Goal: Task Accomplishment & Management: Manage account settings

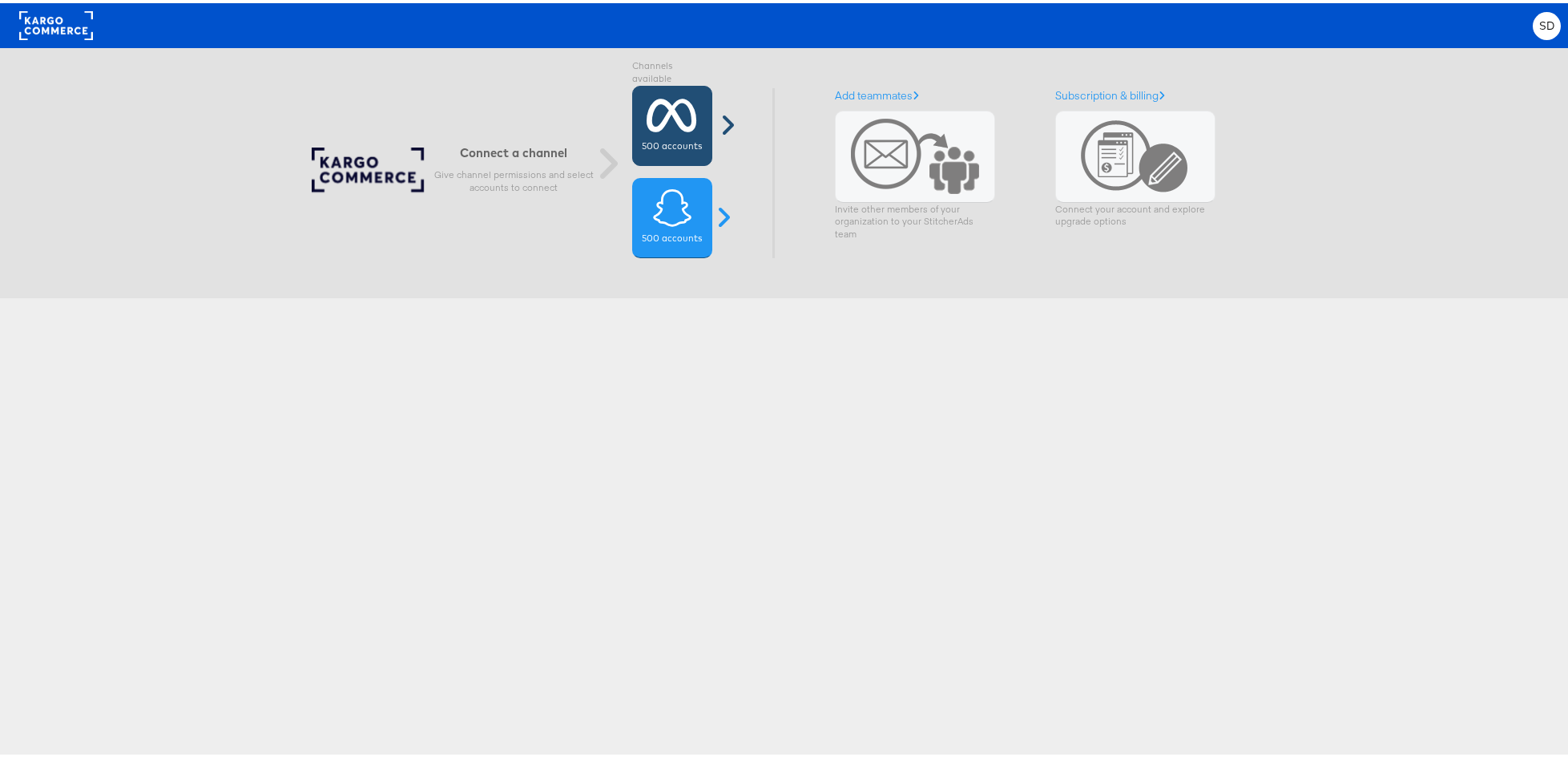
click at [683, 143] on label "500 accounts" at bounding box center [671, 143] width 60 height 13
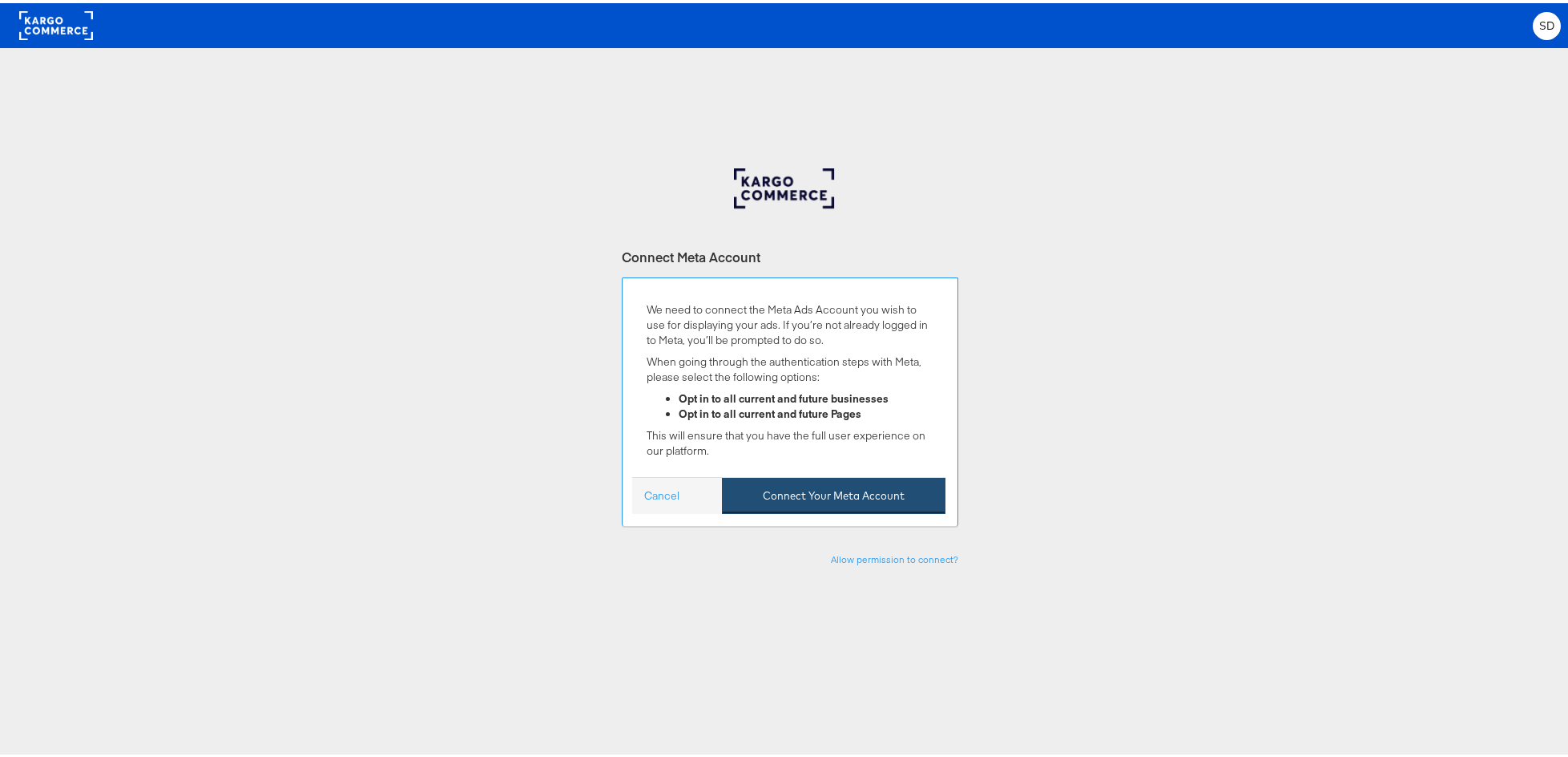
click at [763, 493] on button "Connect Your Meta Account" at bounding box center [834, 492] width 224 height 36
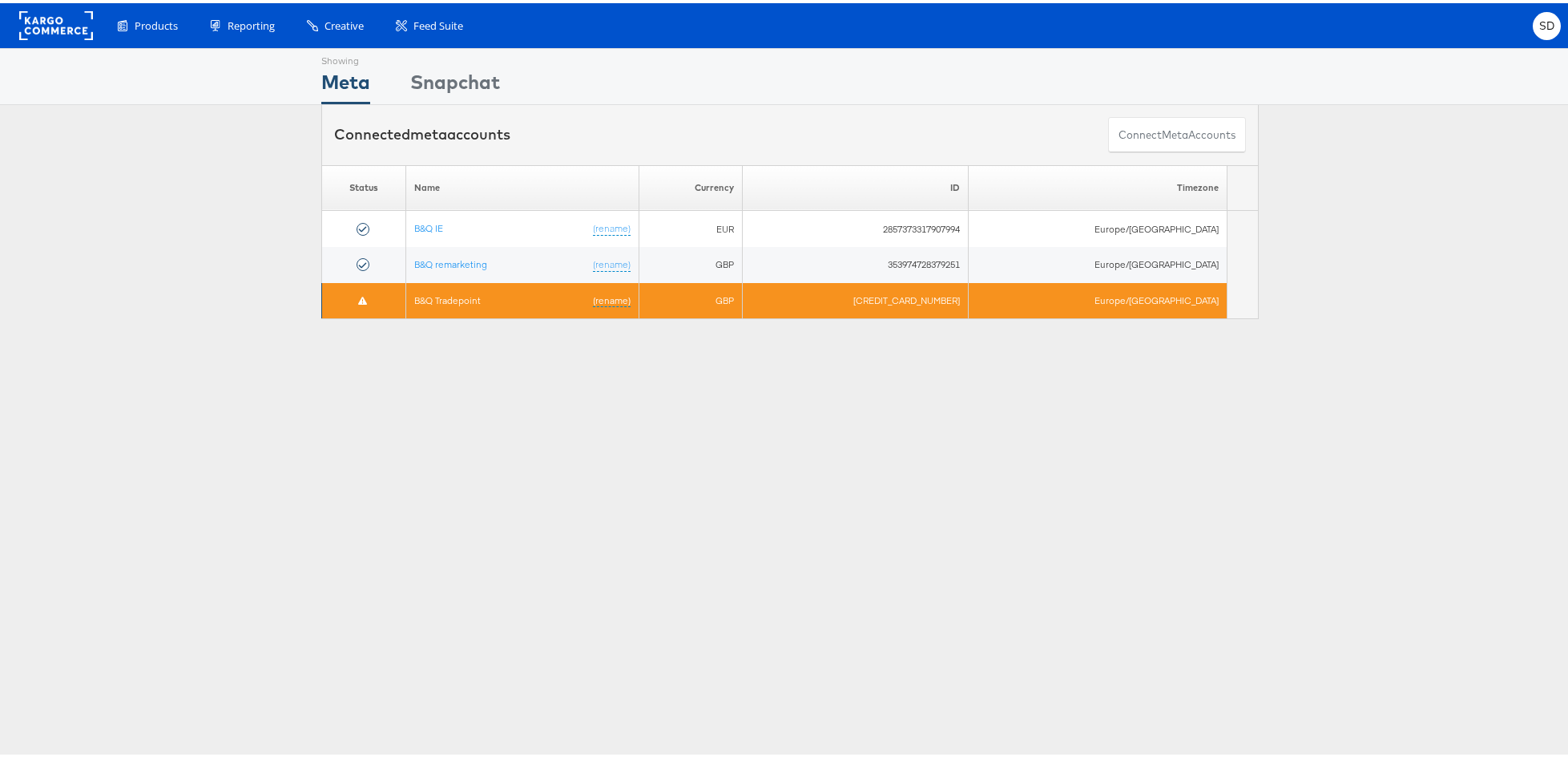
click at [553, 300] on td "B&Q Tradepoint (rename)" at bounding box center [522, 297] width 234 height 36
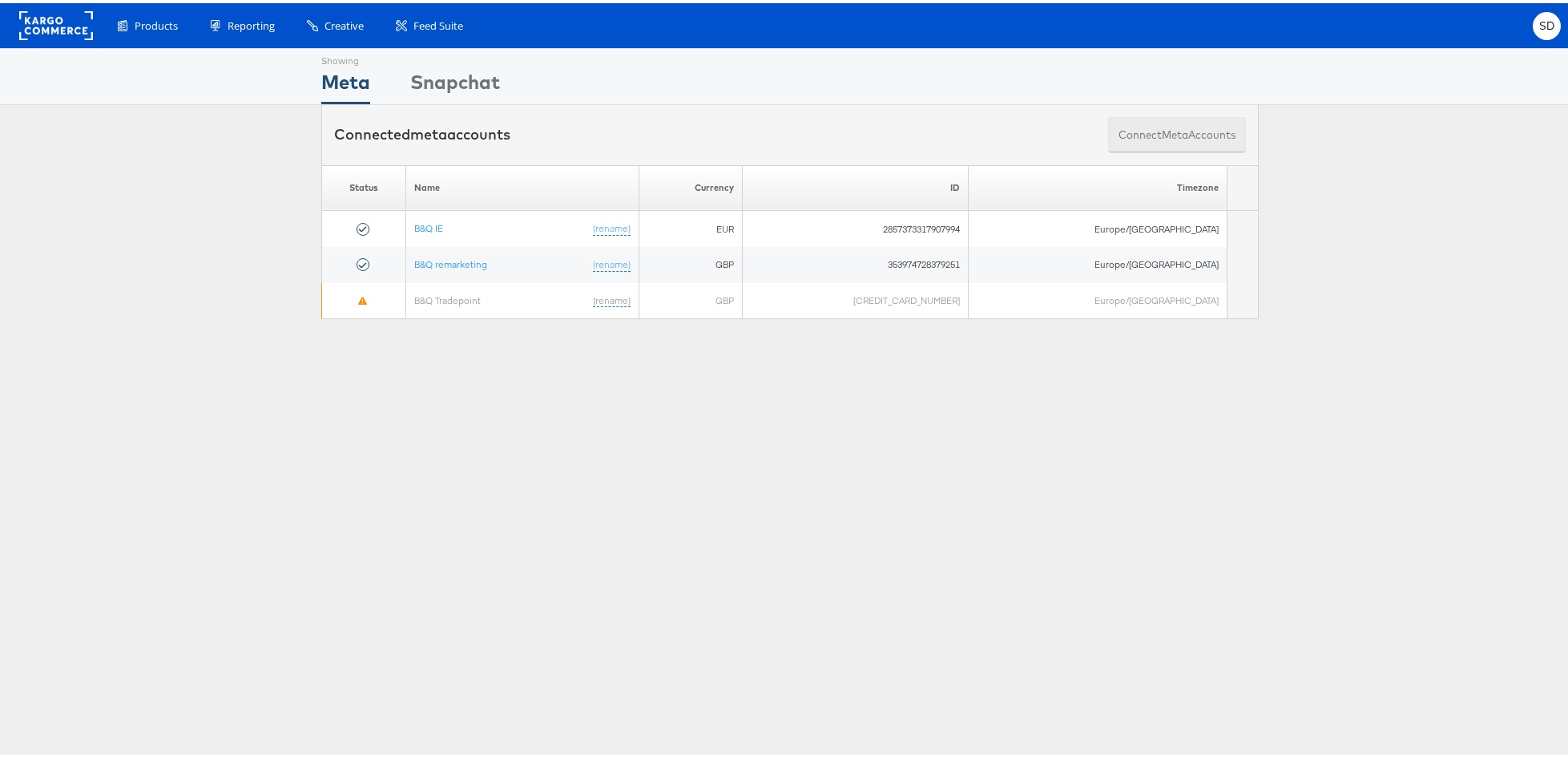
click at [1177, 126] on span "meta" at bounding box center [1174, 131] width 27 height 15
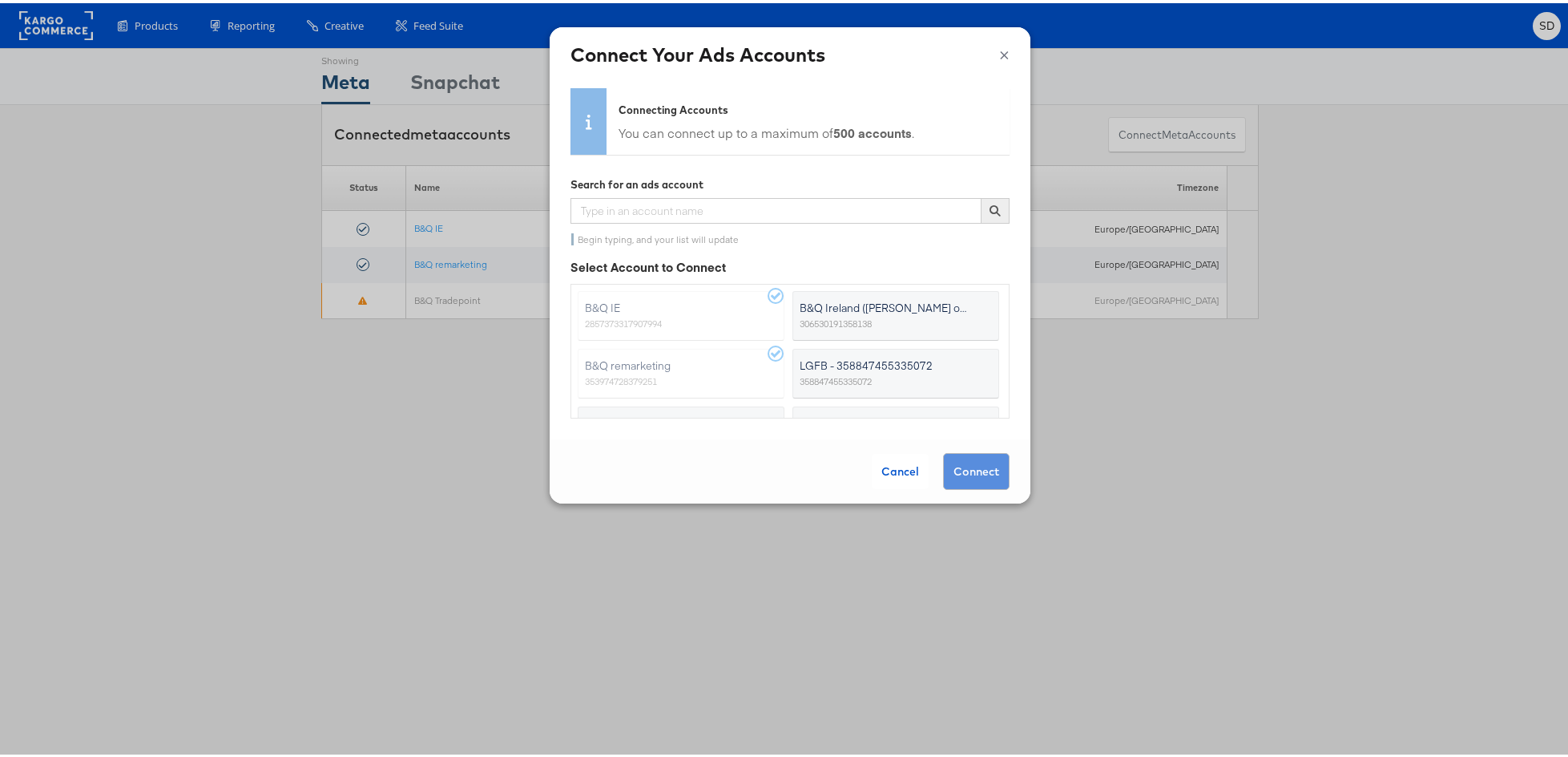
click at [999, 42] on button "×" at bounding box center [1004, 50] width 10 height 24
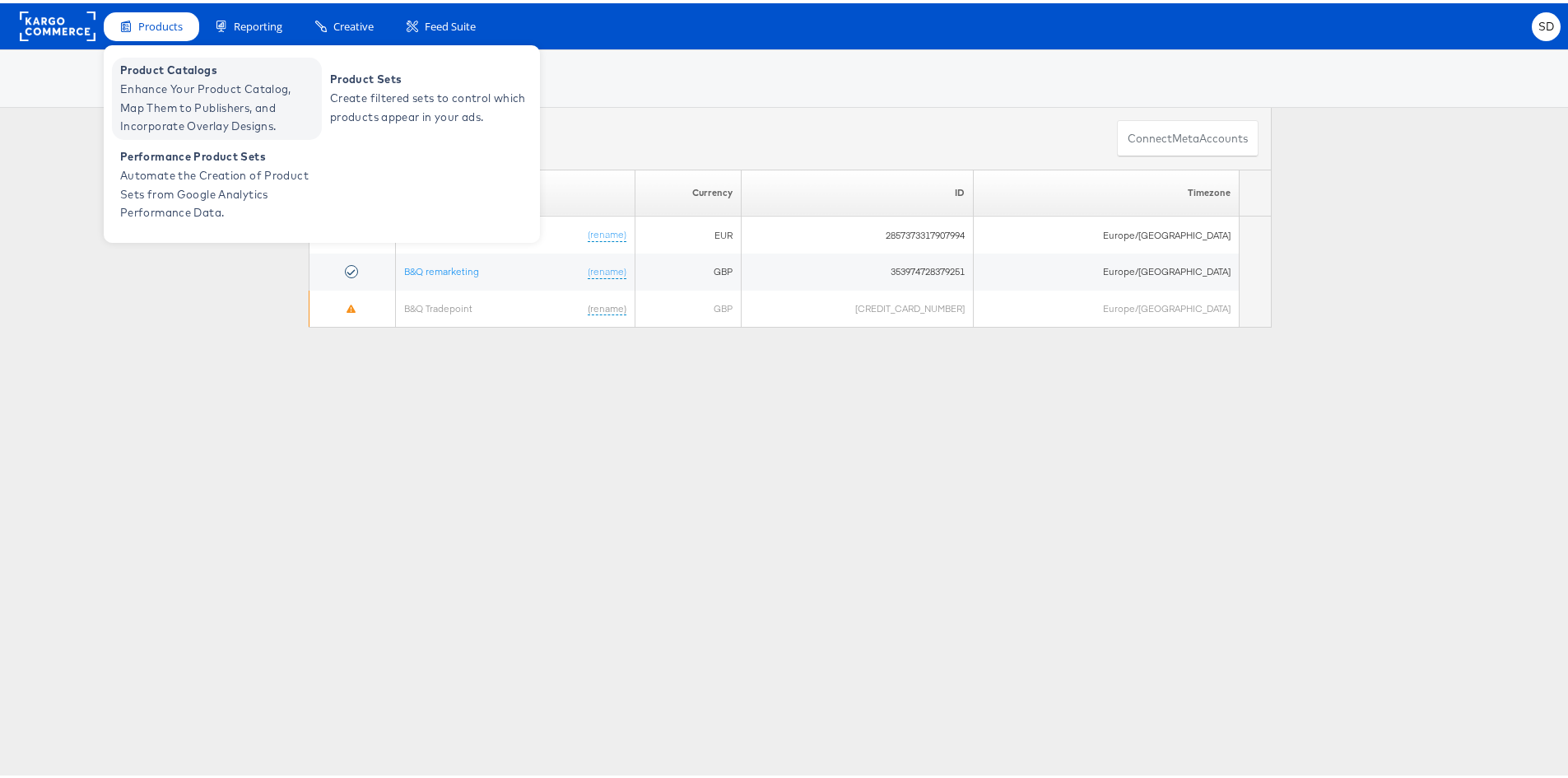
click at [176, 83] on span "Enhance Your Product Catalog, Map Them to Publishers, and Incorporate Overlay D…" at bounding box center [218, 105] width 198 height 56
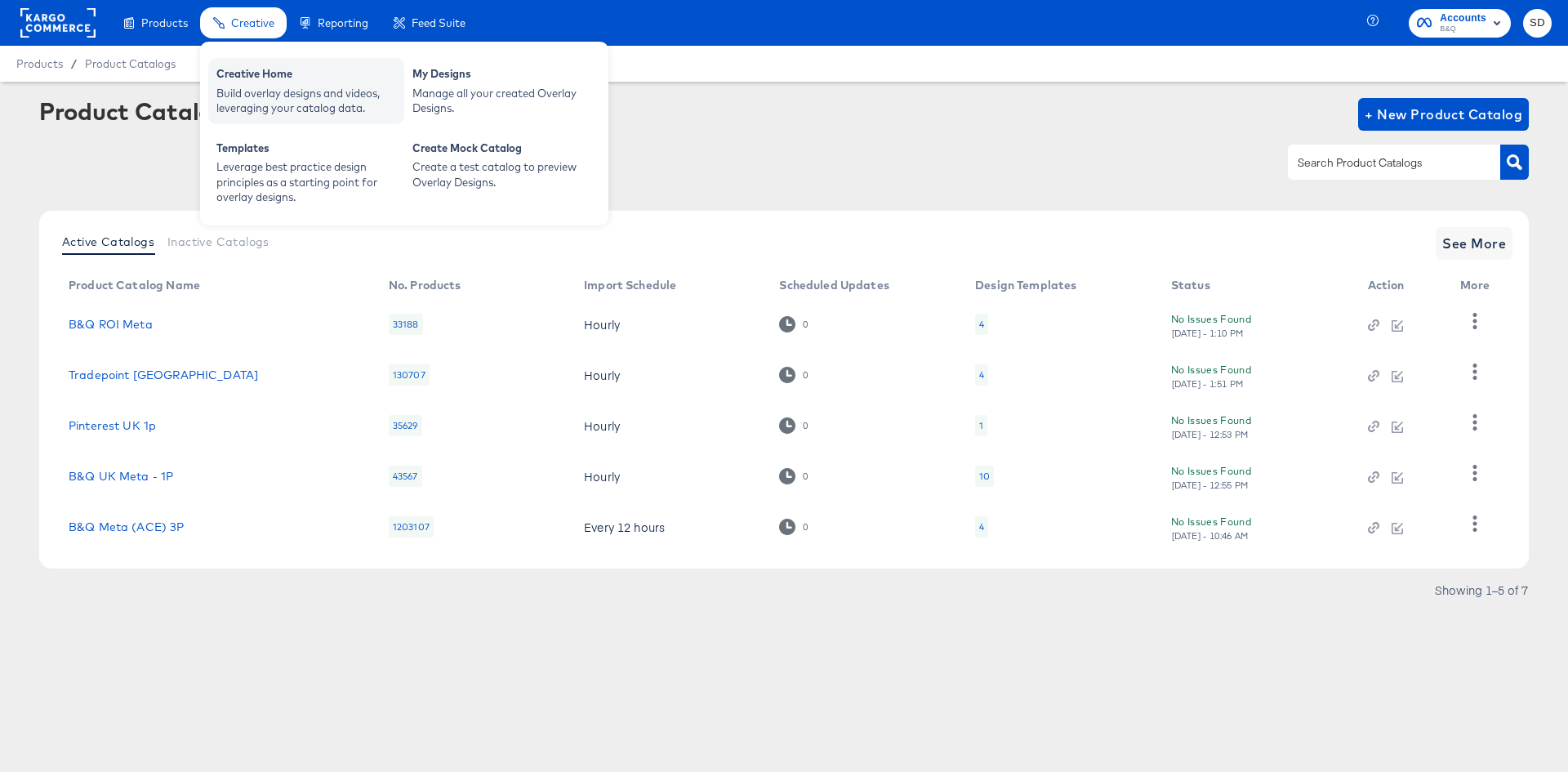
click at [260, 95] on div "Build overlay designs and videos, leveraging your catalog data." at bounding box center [306, 101] width 180 height 30
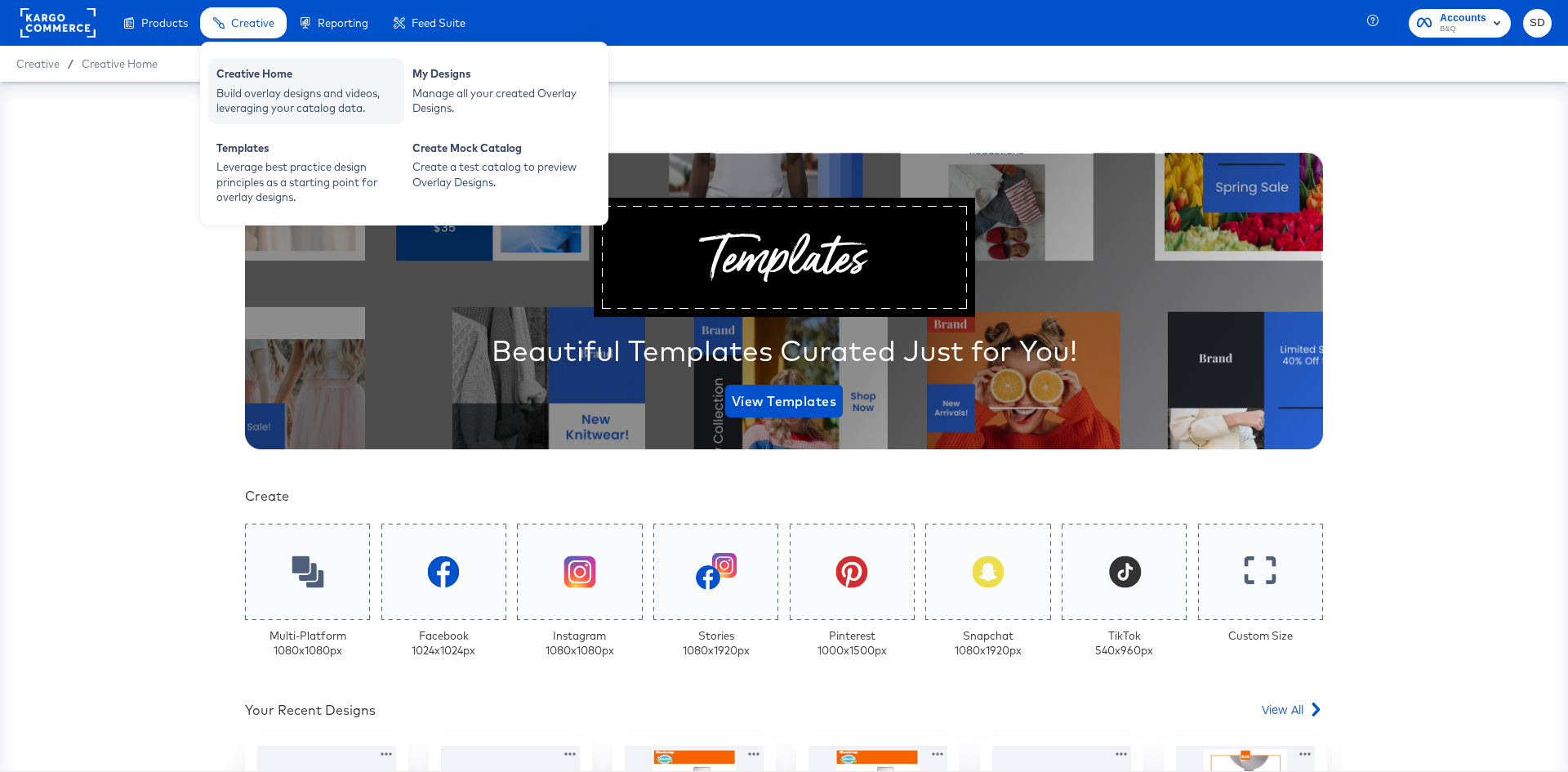
click at [295, 104] on div "Build overlay designs and videos, leveraging your catalog data." at bounding box center [306, 101] width 180 height 30
click at [256, 91] on div "Build overlay designs and videos, leveraging your catalog data." at bounding box center [306, 101] width 180 height 30
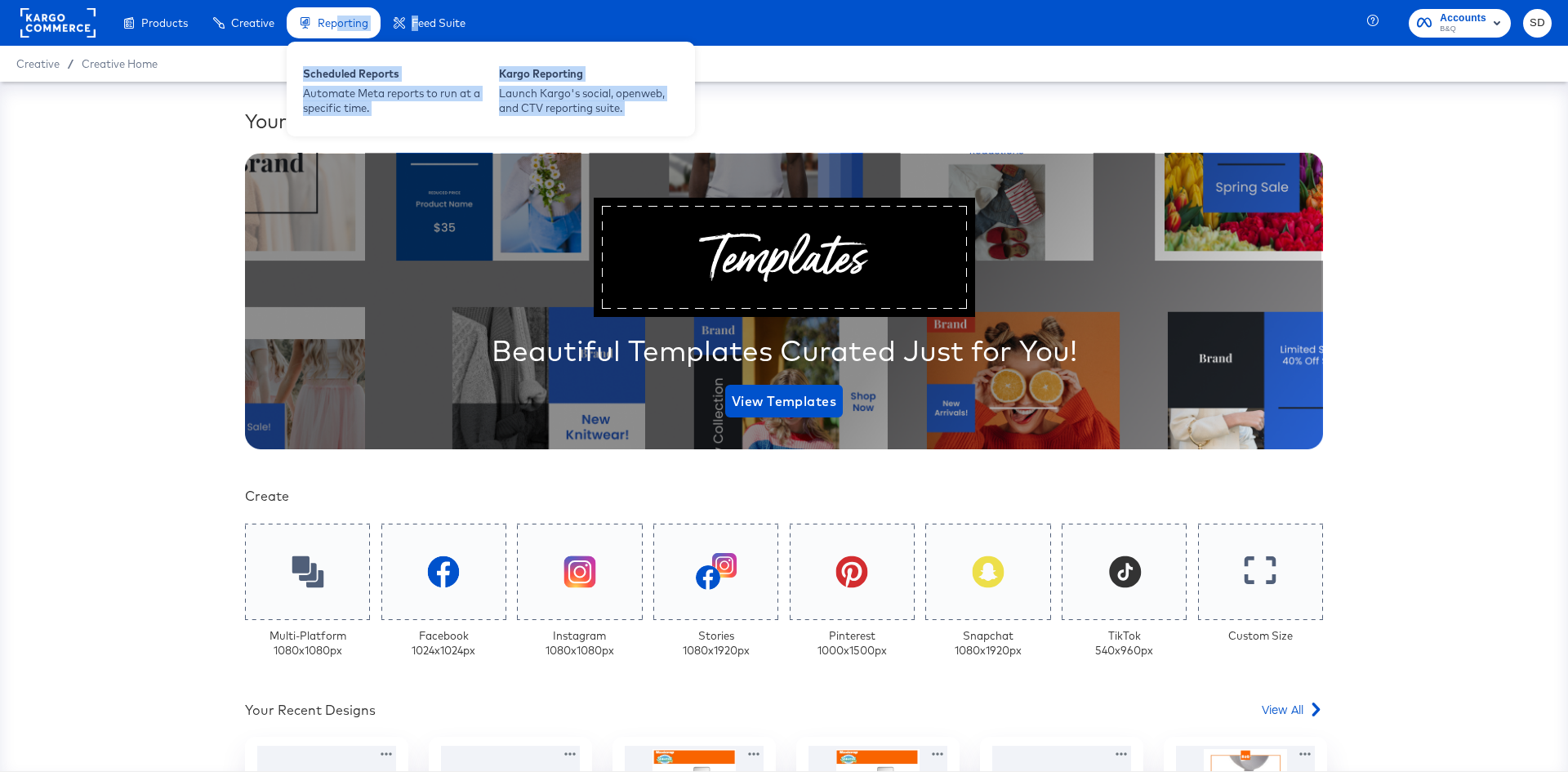
drag, startPoint x: 419, startPoint y: 15, endPoint x: 336, endPoint y: 16, distance: 83.0
click at [336, 16] on ul "Products Products Product Catalogs Enhance Your Product Catalog, Map Them to Pu…" at bounding box center [294, 23] width 368 height 46
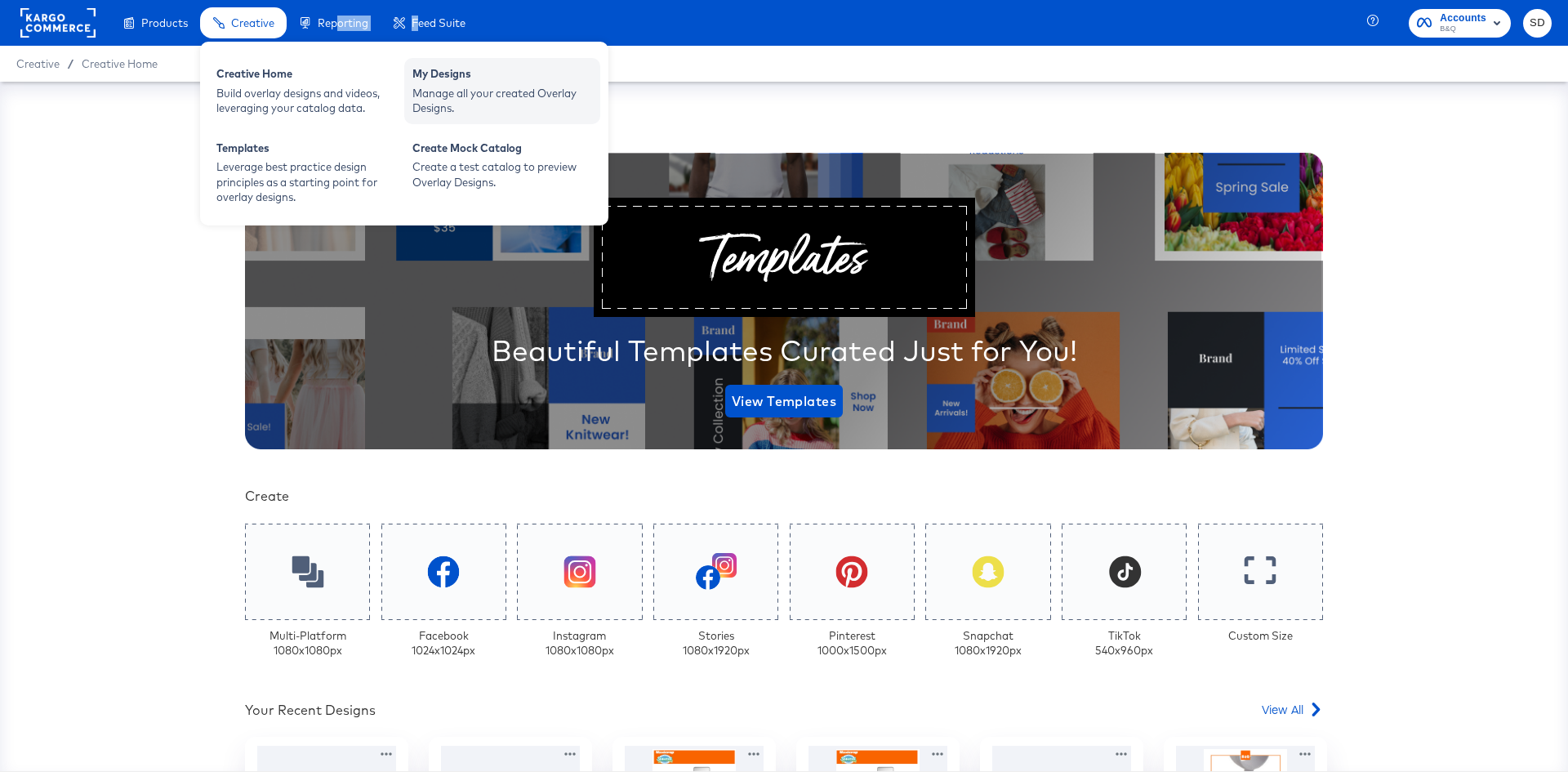
click at [445, 77] on div "My Designs" at bounding box center [502, 76] width 180 height 20
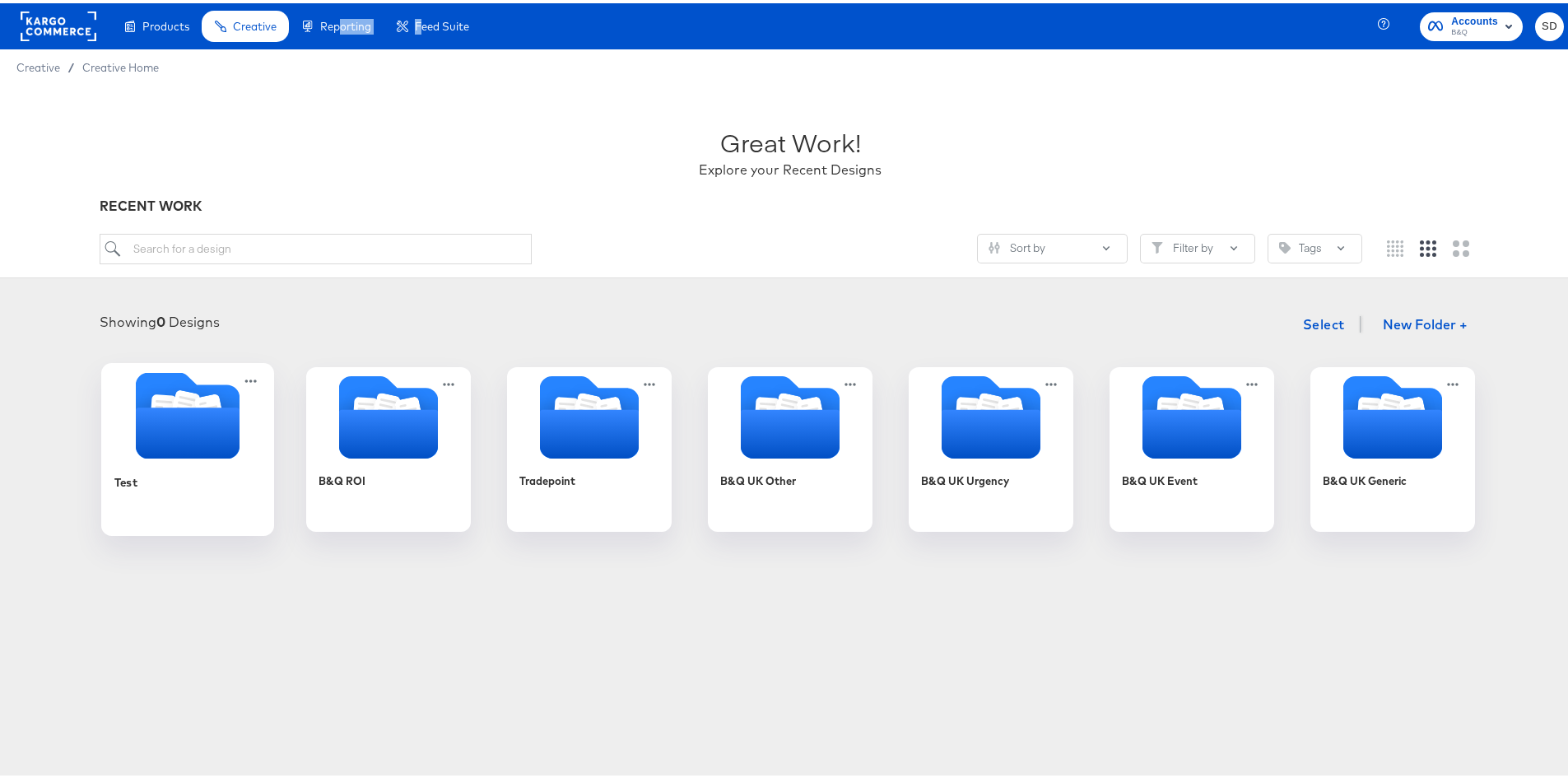
click at [233, 415] on icon "Folder" at bounding box center [187, 430] width 103 height 51
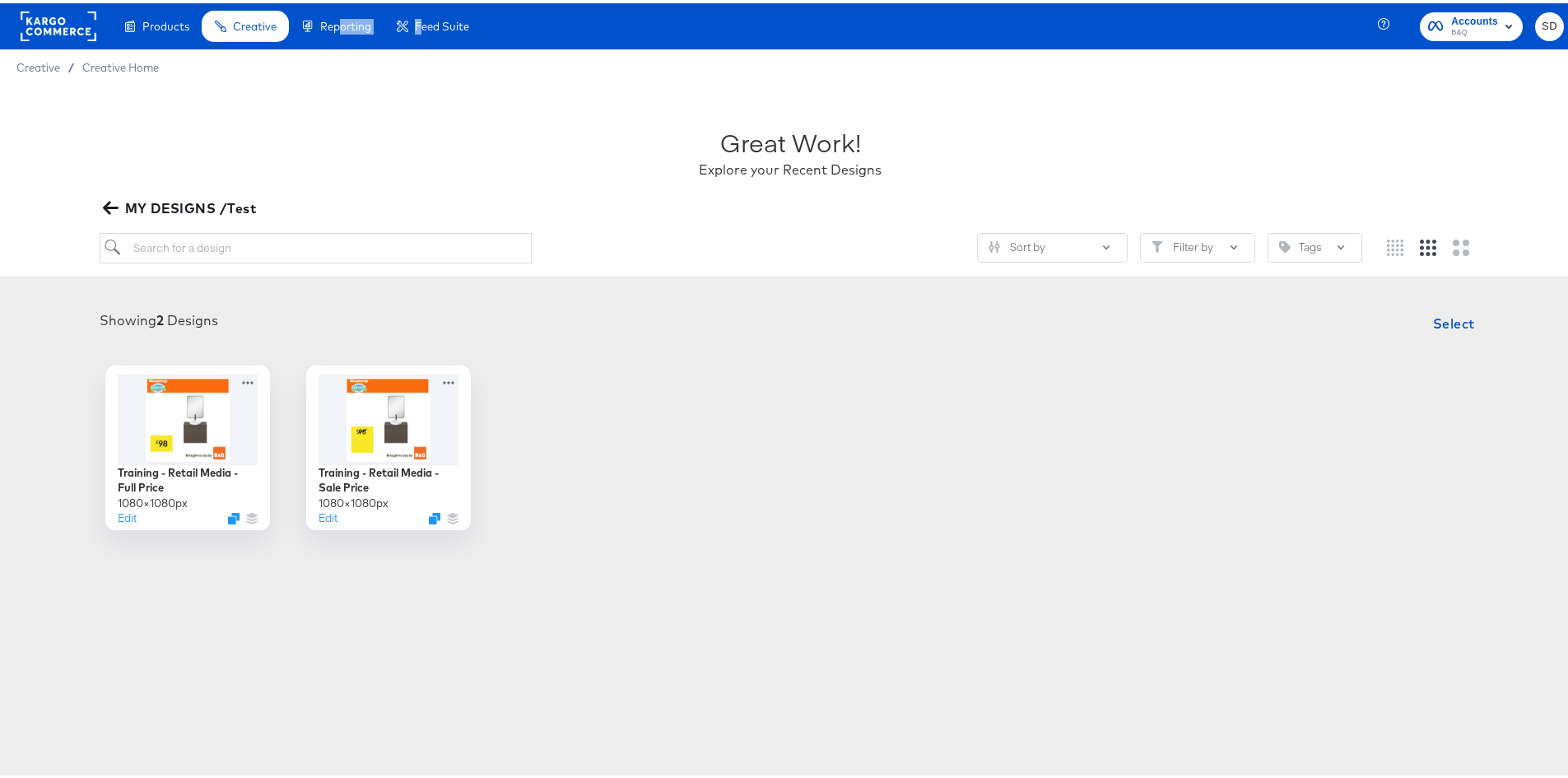
click at [103, 198] on icon "button" at bounding box center [110, 204] width 16 height 16
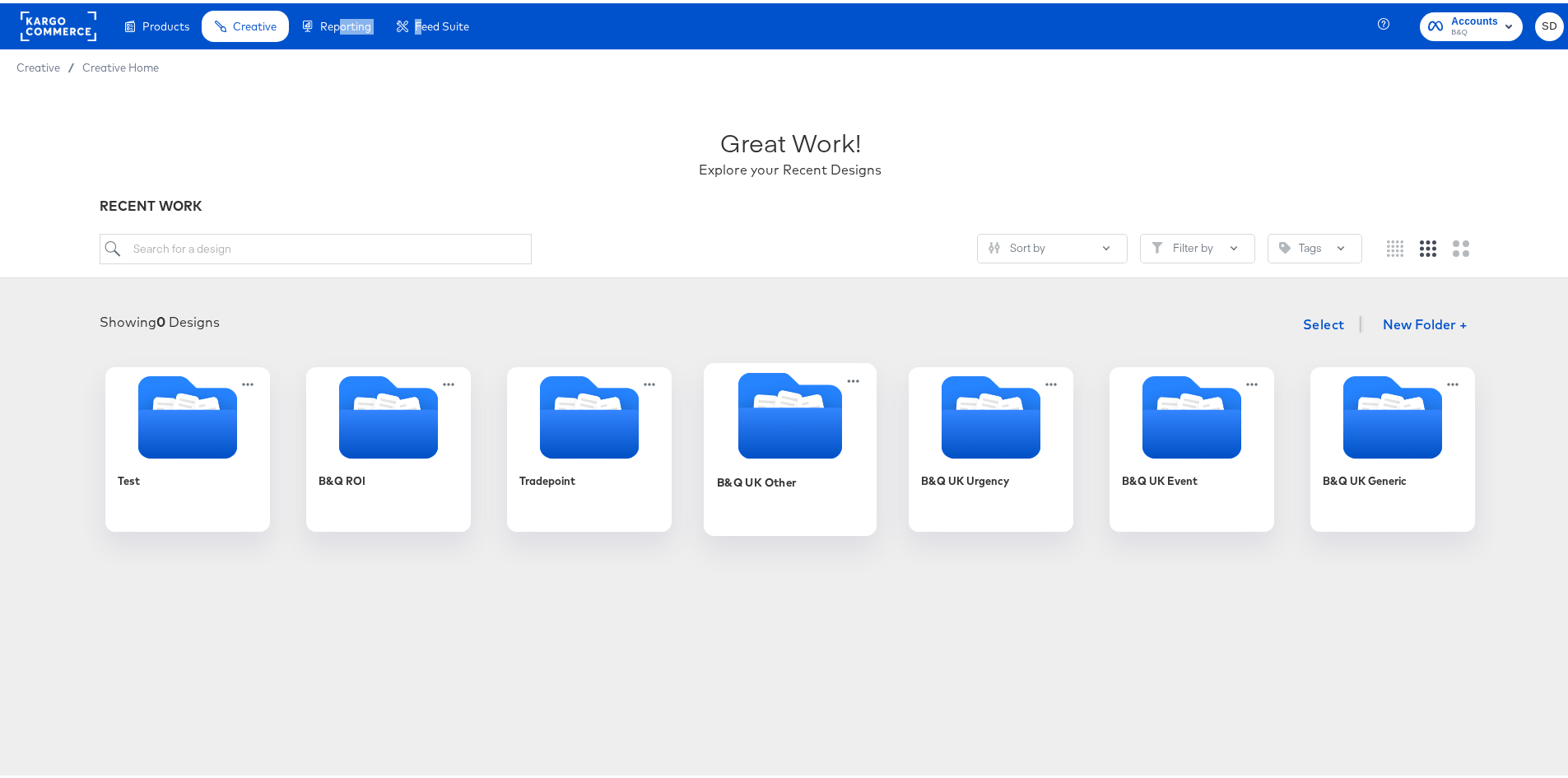
click at [788, 422] on icon "Folder" at bounding box center [790, 430] width 103 height 51
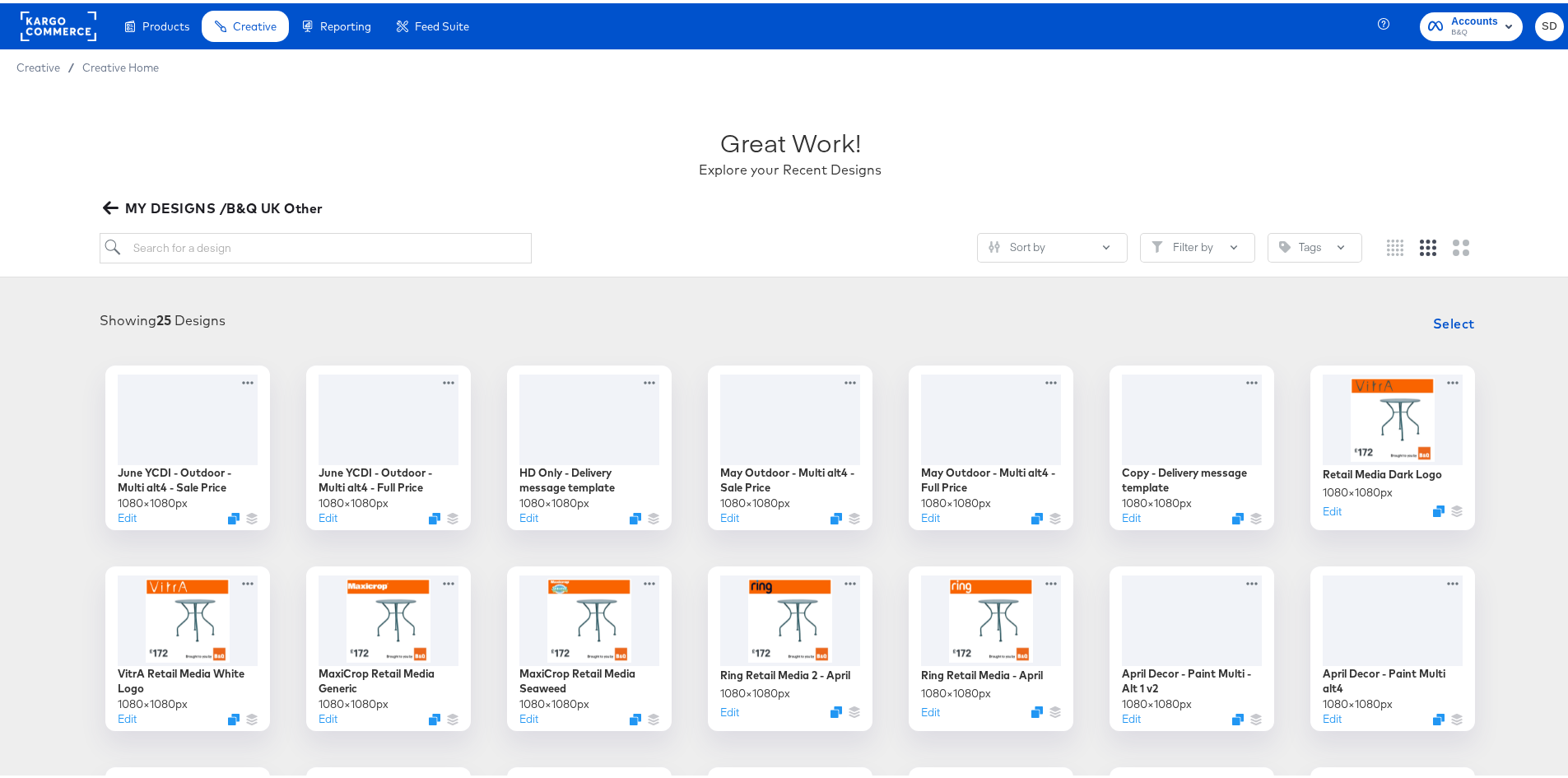
click at [652, 305] on div "Showing 25 Designs Select" at bounding box center [791, 320] width 1548 height 33
click at [107, 196] on span "MY DESIGNS /B&Q UK Other" at bounding box center [214, 205] width 218 height 23
